Goal: Task Accomplishment & Management: Manage account settings

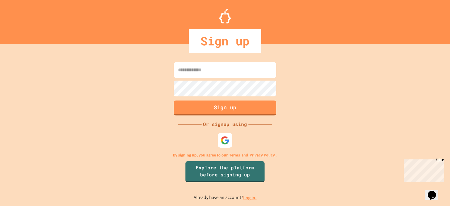
click at [247, 195] on link "Log in." at bounding box center [249, 198] width 13 height 6
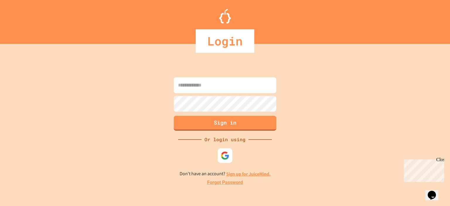
click at [206, 81] on input at bounding box center [225, 85] width 103 height 16
click at [205, 81] on input at bounding box center [225, 85] width 103 height 16
type input "**********"
click at [185, 124] on button "Sign in" at bounding box center [225, 122] width 105 height 15
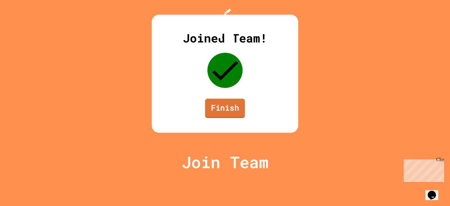
click at [229, 118] on link "Finish" at bounding box center [225, 108] width 40 height 19
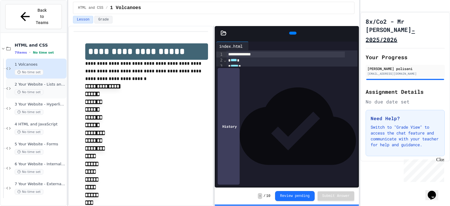
click at [54, 89] on div "No time set" at bounding box center [40, 92] width 51 height 6
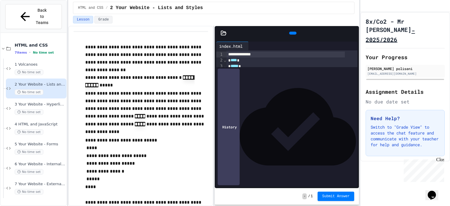
click at [292, 33] on icon at bounding box center [292, 33] width 0 height 0
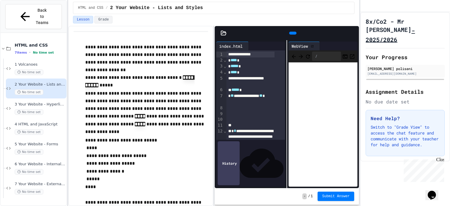
click at [245, 84] on div "**********" at bounding box center [251, 81] width 48 height 11
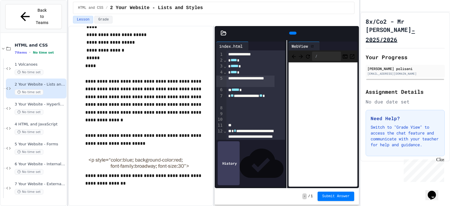
scroll to position [128, 0]
drag, startPoint x: 203, startPoint y: 170, endPoint x: 202, endPoint y: 8, distance: 161.2
click at [202, 8] on div "**********" at bounding box center [213, 103] width 291 height 206
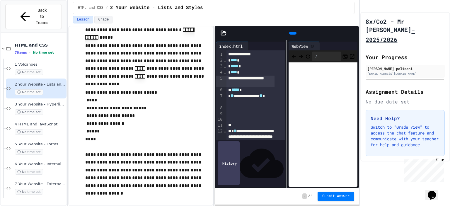
scroll to position [0, 0]
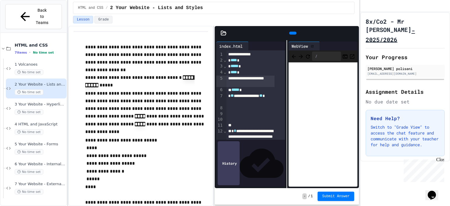
click at [254, 33] on div at bounding box center [292, 33] width 121 height 9
click at [355, 32] on div at bounding box center [356, 33] width 6 height 9
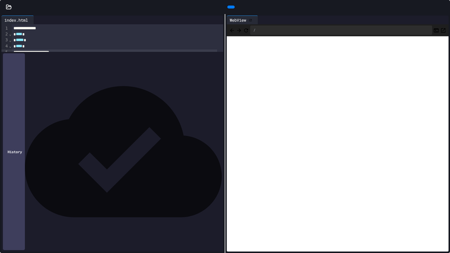
click at [440, 28] on icon "Open in new tab" at bounding box center [443, 31] width 6 height 6
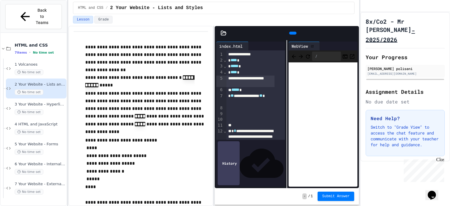
click at [353, 33] on icon at bounding box center [353, 33] width 0 height 0
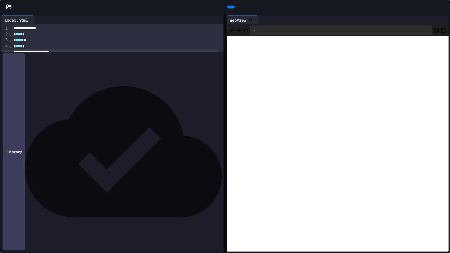
click at [440, 20] on icon at bounding box center [440, 20] width 0 height 0
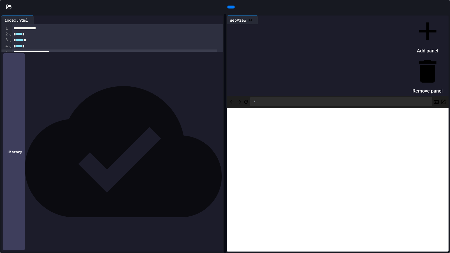
click at [427, 56] on li "Remove panel" at bounding box center [428, 76] width 30 height 40
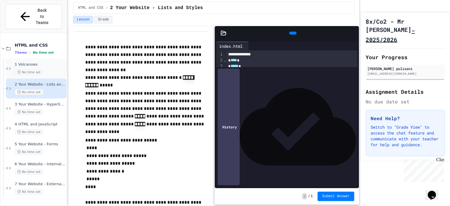
click at [48, 69] on div "No time set" at bounding box center [40, 72] width 51 height 6
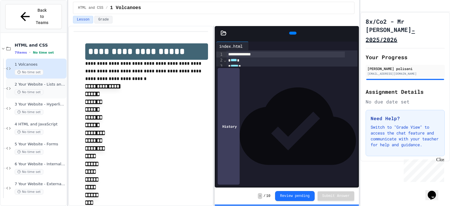
click at [54, 82] on div "2 Your Website - Lists and Styles No time set" at bounding box center [40, 88] width 51 height 13
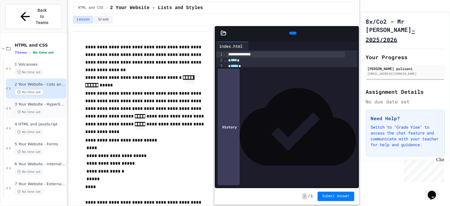
click at [52, 102] on span "3 Your Website - Hyperlinks and Images" at bounding box center [40, 104] width 51 height 5
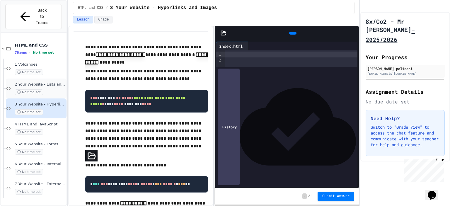
click at [52, 89] on div "No time set" at bounding box center [40, 92] width 51 height 6
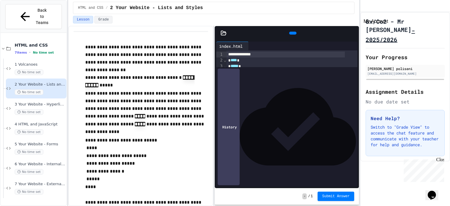
click at [372, 8] on icon "My Account" at bounding box center [370, 11] width 6 height 6
